Goal: Information Seeking & Learning: Understand process/instructions

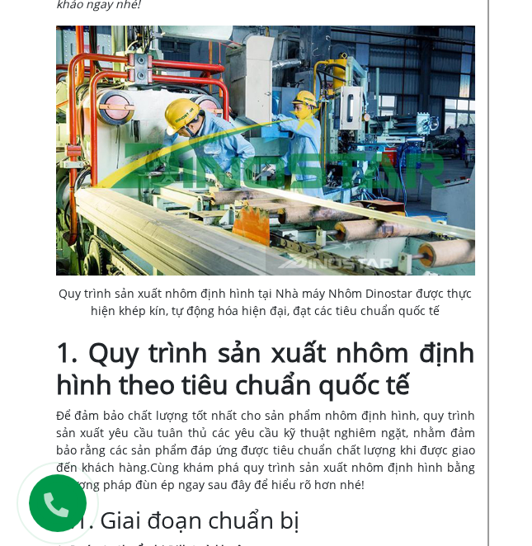
scroll to position [497, 0]
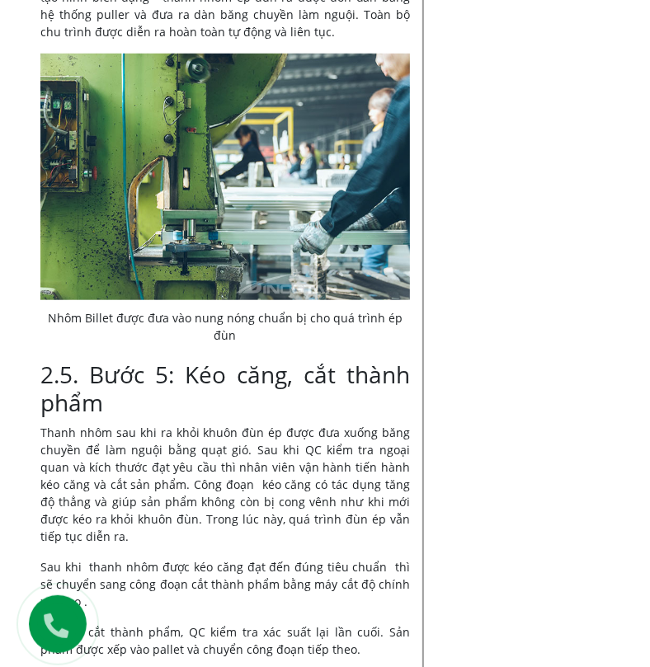
scroll to position [3130, 0]
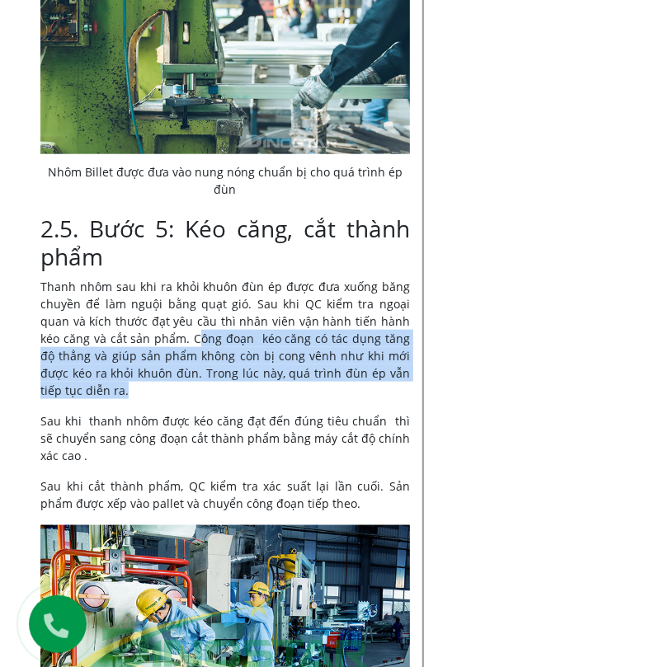
drag, startPoint x: 154, startPoint y: 293, endPoint x: 407, endPoint y: 320, distance: 254.5
click at [407, 320] on p "Thanh nhôm sau khi ra khỏi khuôn đùn ép được đưa xuống băng chuyền để làm nguội…" at bounding box center [224, 338] width 369 height 121
copy p "ông đoạn kéo căng có tác dụng tăng độ thẳng và giúp sản phẩm không còn bị cong …"
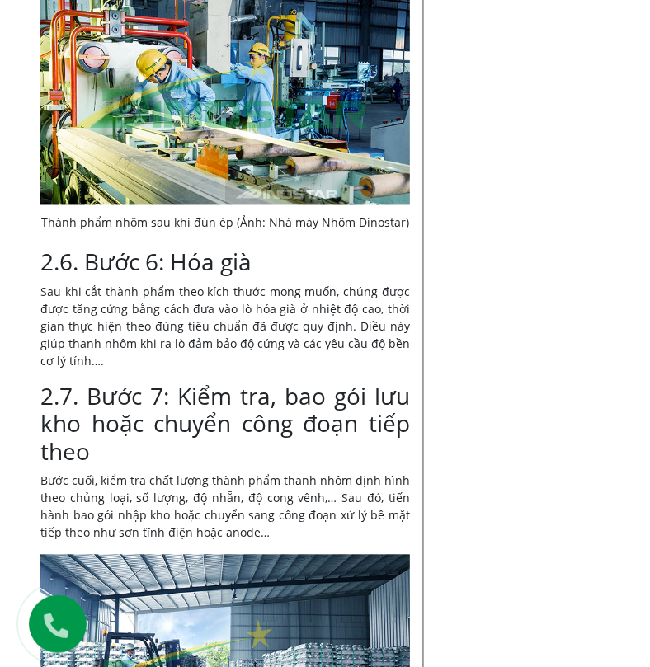
scroll to position [3680, 0]
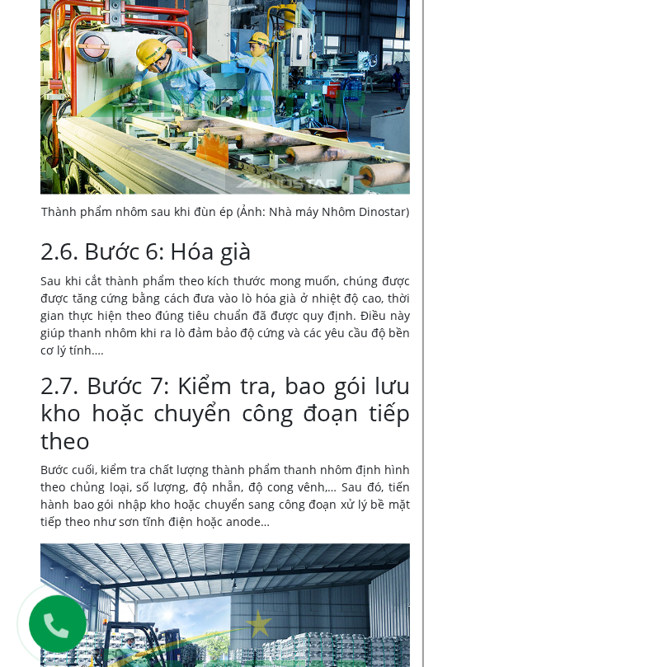
click at [321, 273] on p "Sau khi cắt thành phẩm theo kích thước mong muốn, chúng được được tăng cứng bằn…" at bounding box center [224, 316] width 369 height 87
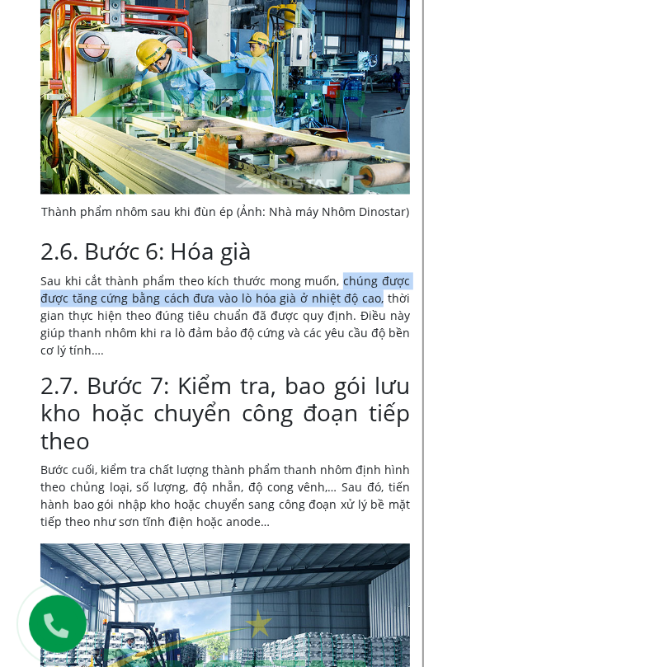
drag, startPoint x: 344, startPoint y: 208, endPoint x: 385, endPoint y: 225, distance: 44.7
click at [385, 273] on p "Sau khi cắt thành phẩm theo kích thước mong muốn, chúng được được tăng cứng bằn…" at bounding box center [224, 316] width 369 height 87
copy p "chúng được được tăng cứng bằng cách đưa vào lò hóa già ở nhiệt độ cao,"
